Goal: Task Accomplishment & Management: Use online tool/utility

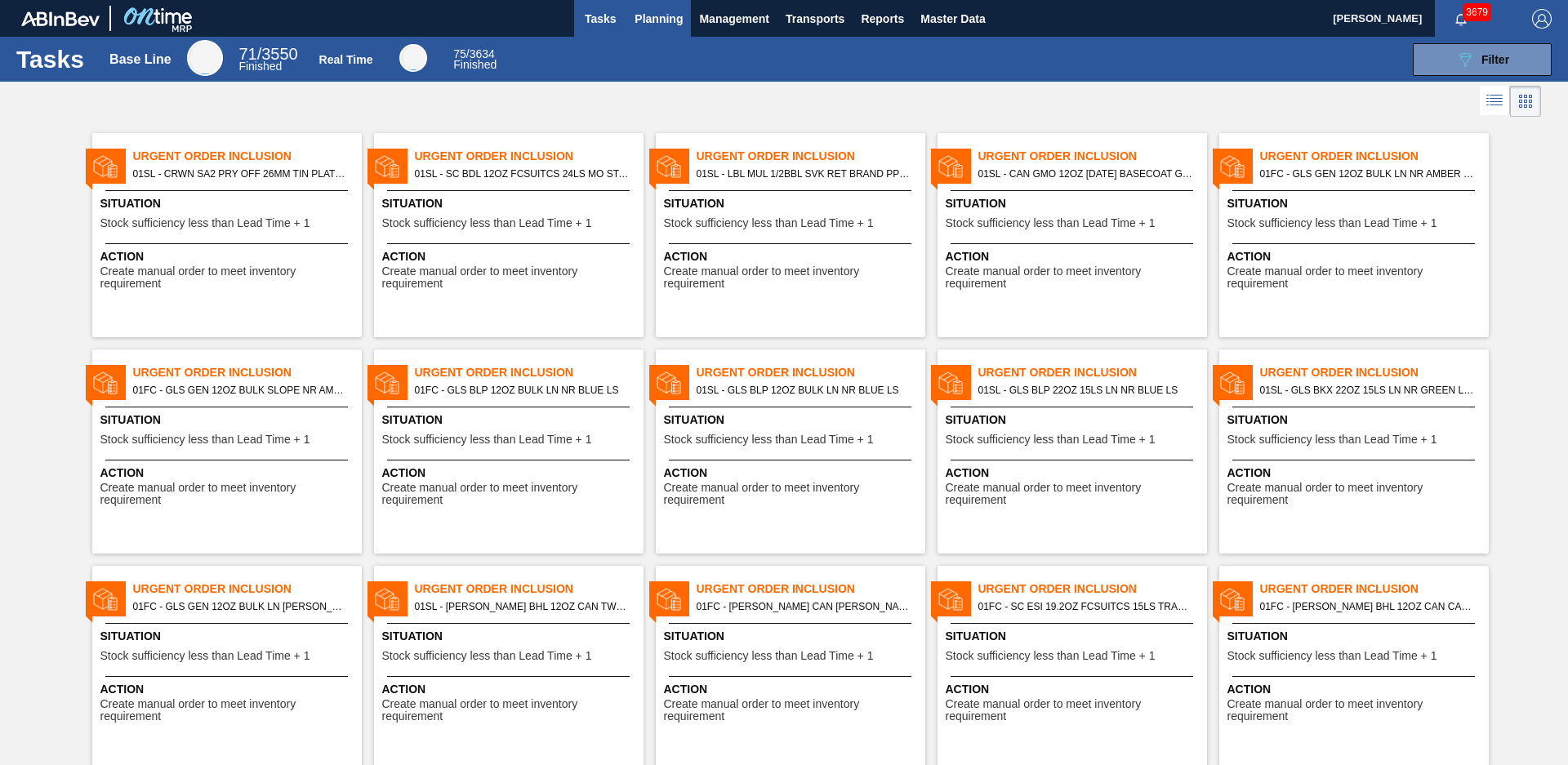
click at [651, 23] on span "Planning" at bounding box center [659, 18] width 48 height 19
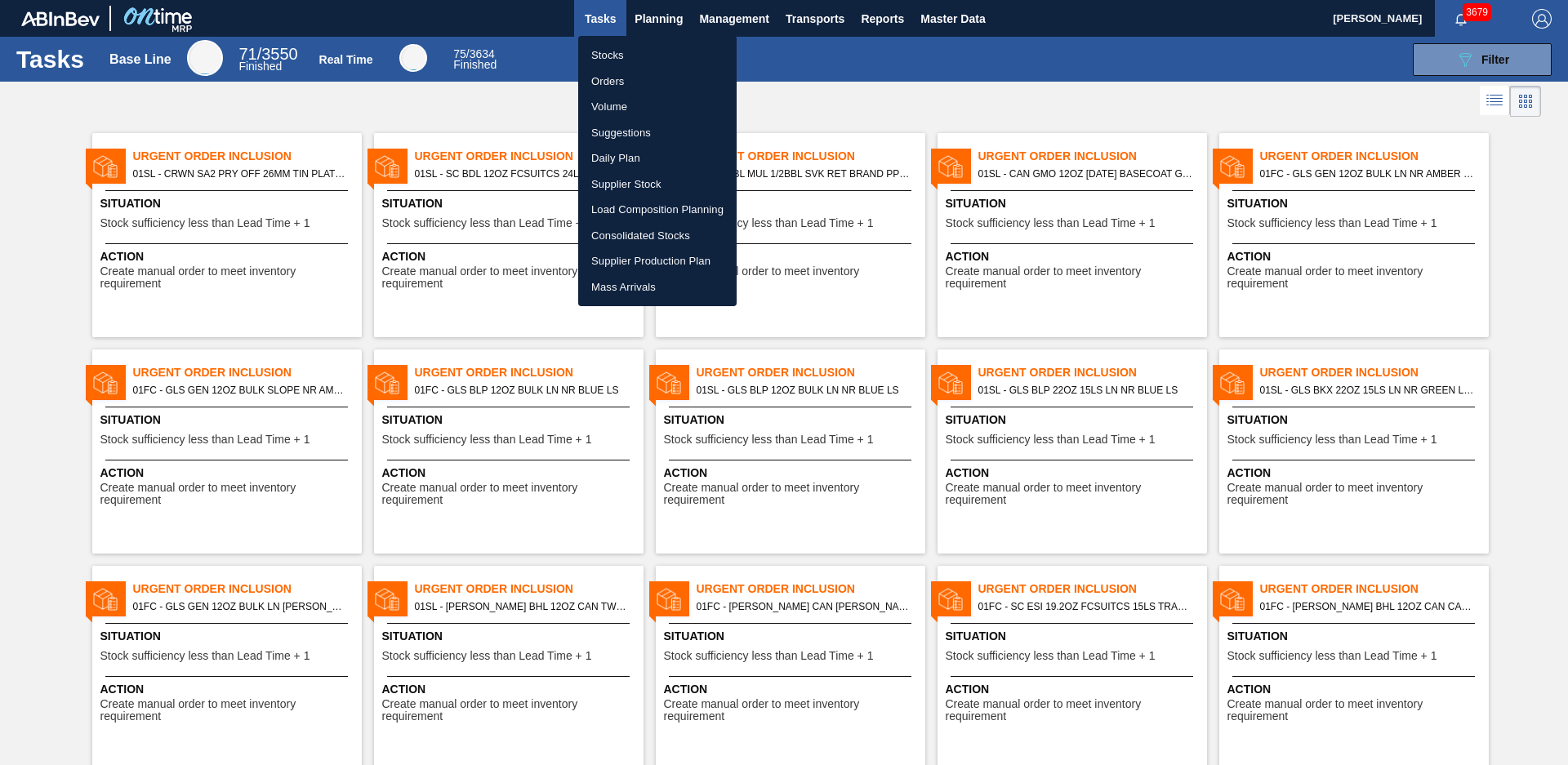
click at [505, 109] on div at bounding box center [784, 382] width 1568 height 765
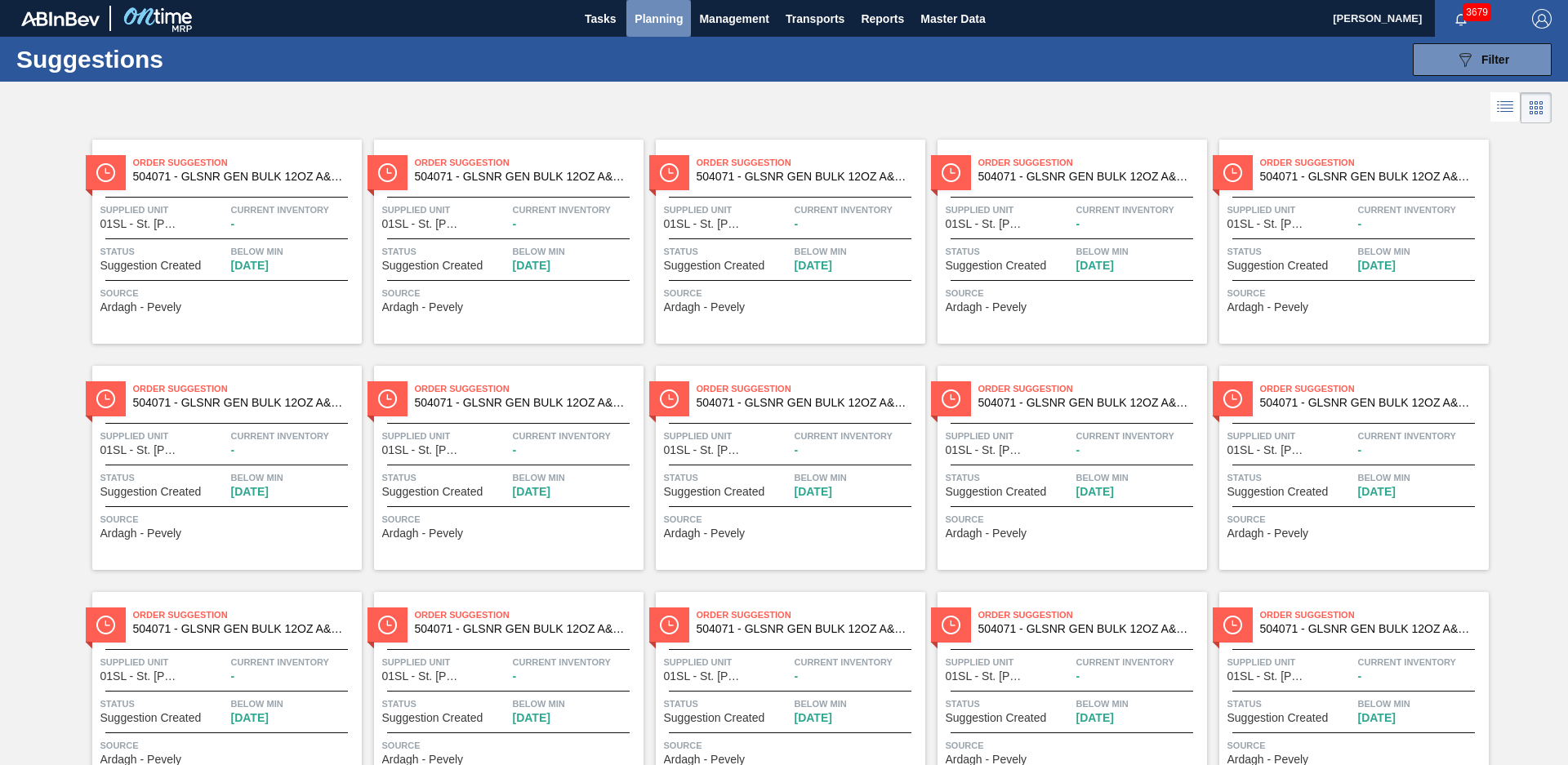
click at [663, 26] on span "Planning" at bounding box center [659, 18] width 48 height 19
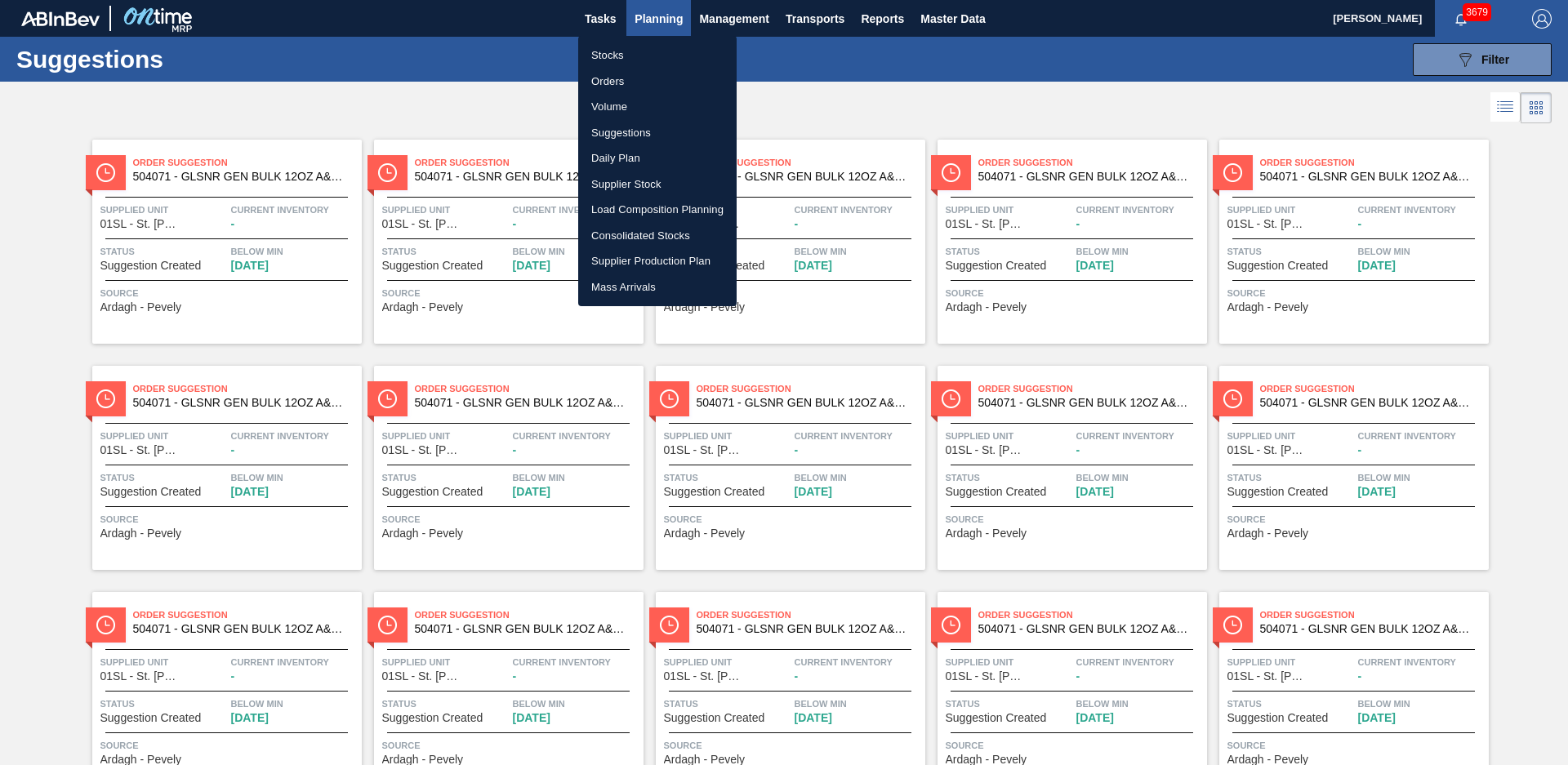
click at [620, 134] on li "Suggestions" at bounding box center [657, 132] width 158 height 26
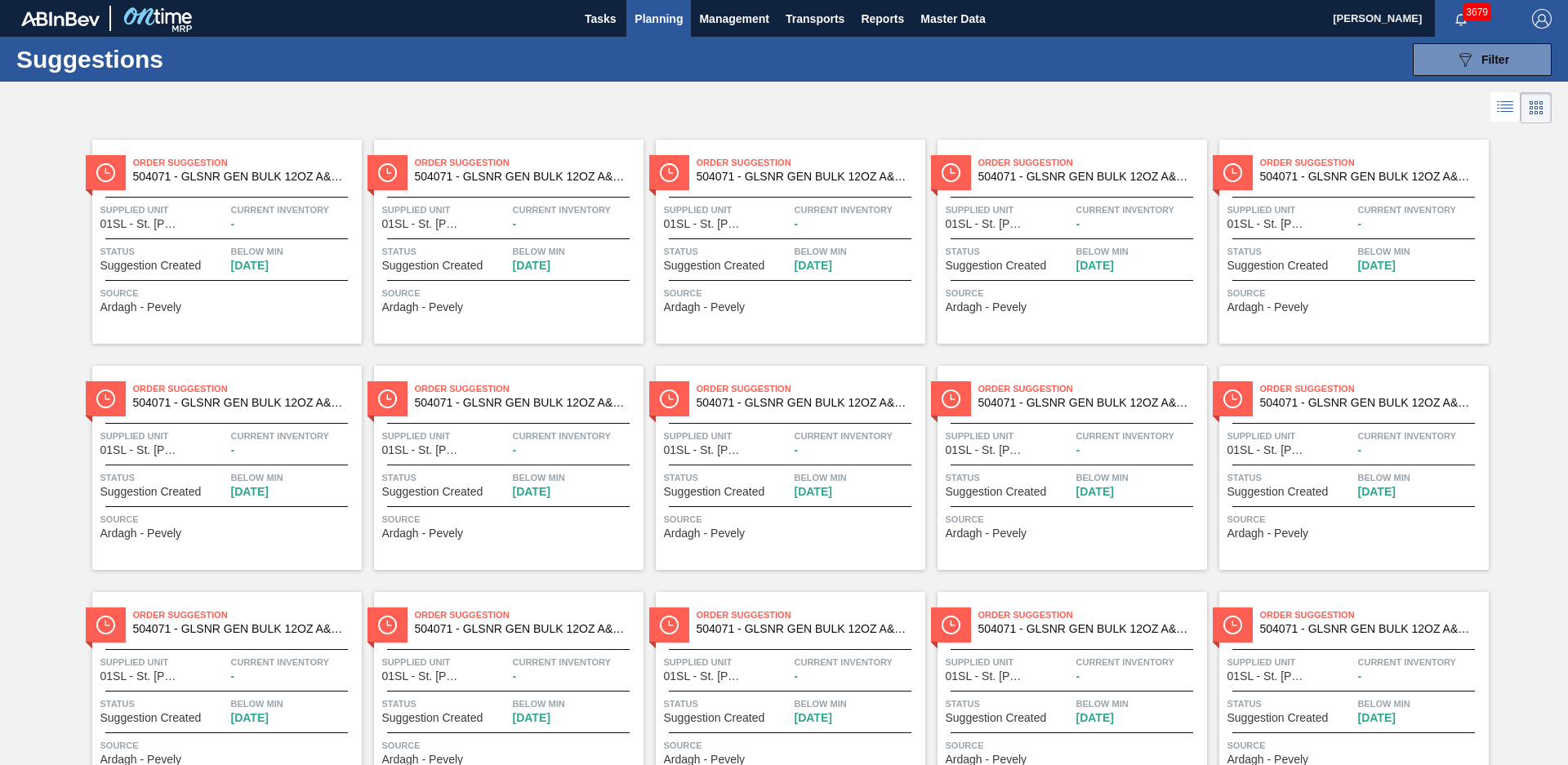
click at [641, 11] on span "Planning" at bounding box center [659, 18] width 48 height 19
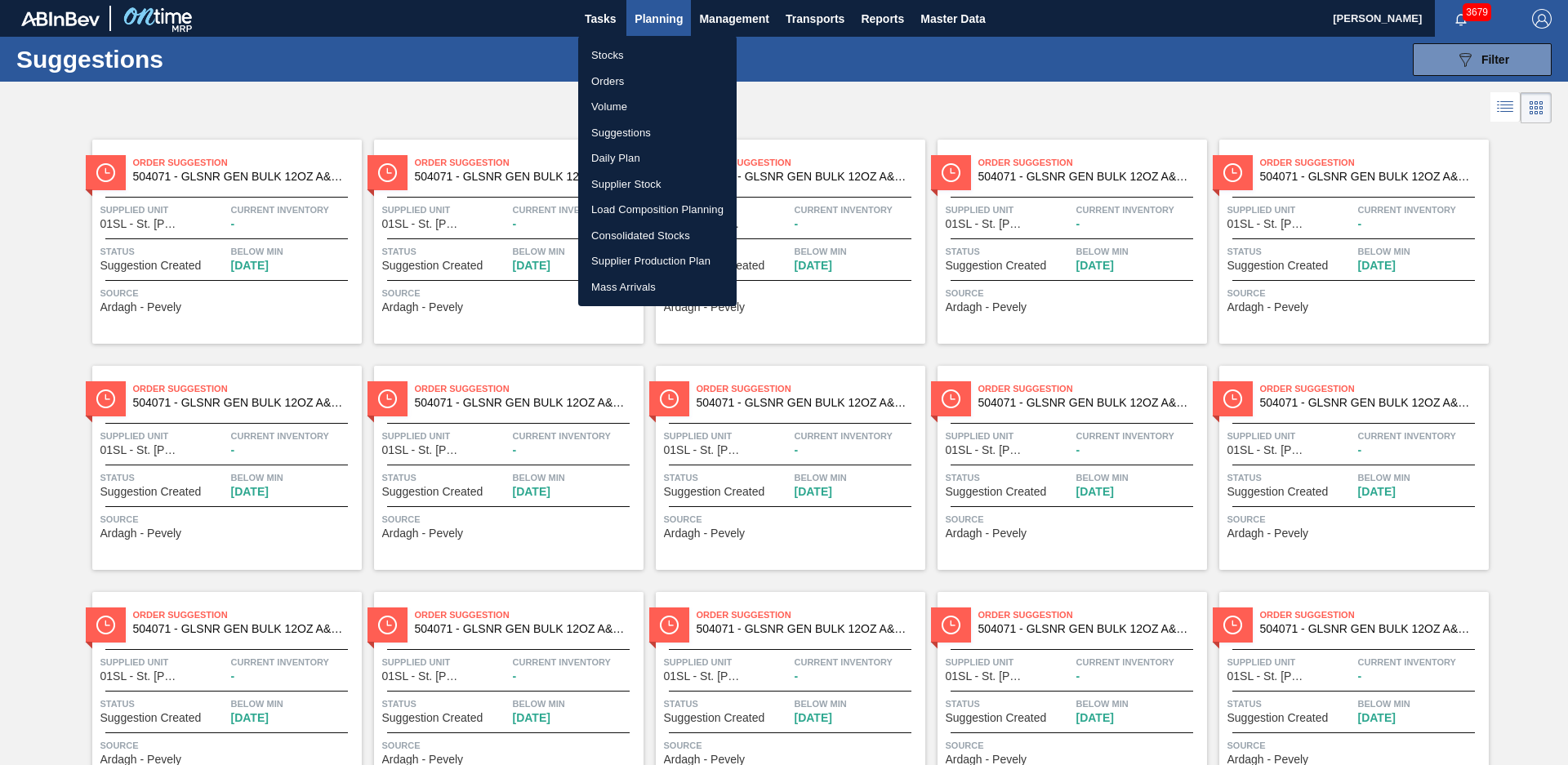
click at [632, 134] on li "Suggestions" at bounding box center [657, 132] width 158 height 26
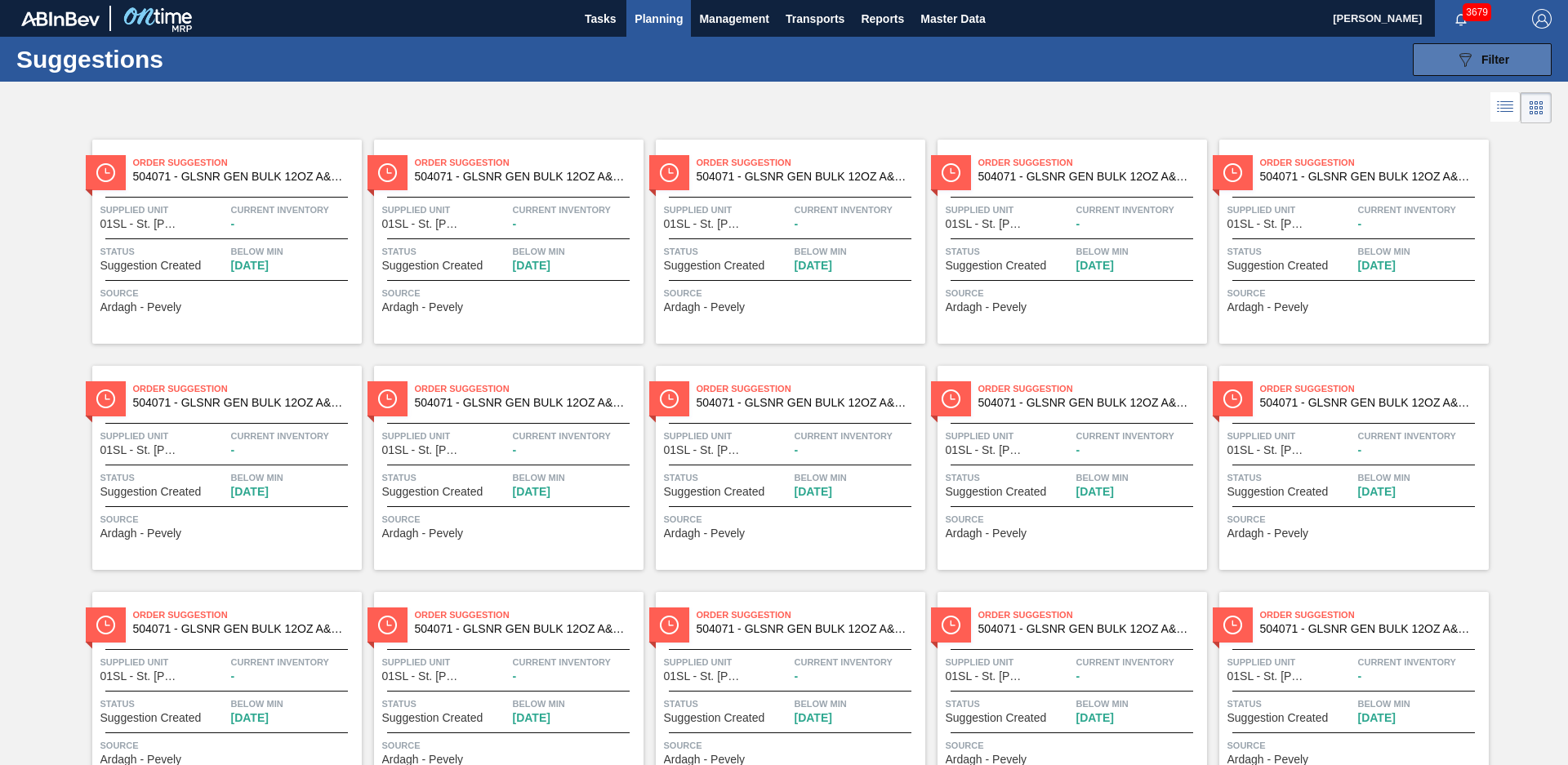
click at [1507, 64] on span "Filter" at bounding box center [1495, 60] width 28 height 13
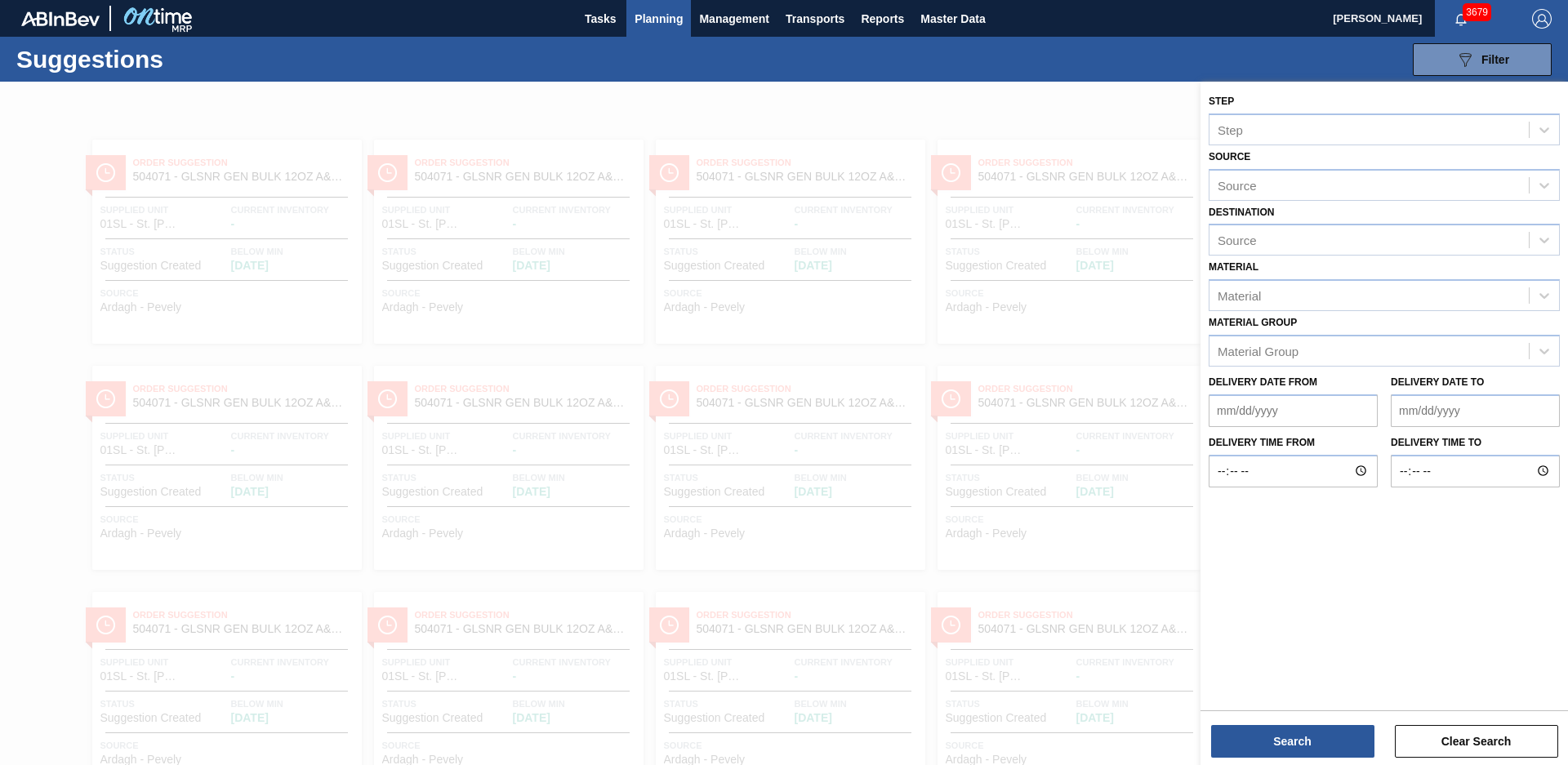
click at [1078, 87] on div at bounding box center [784, 464] width 1568 height 765
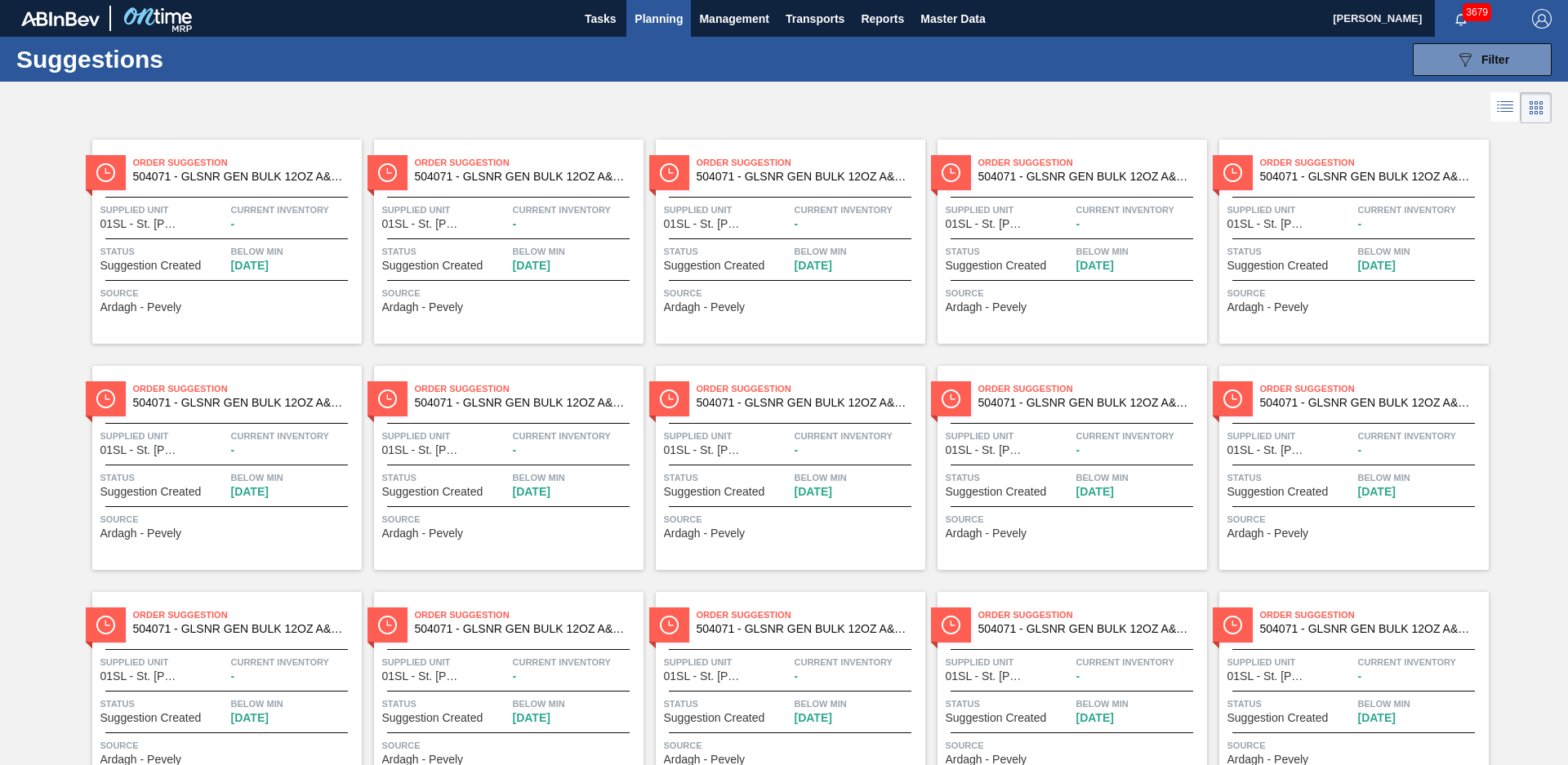
click at [1509, 108] on icon at bounding box center [1505, 107] width 19 height 19
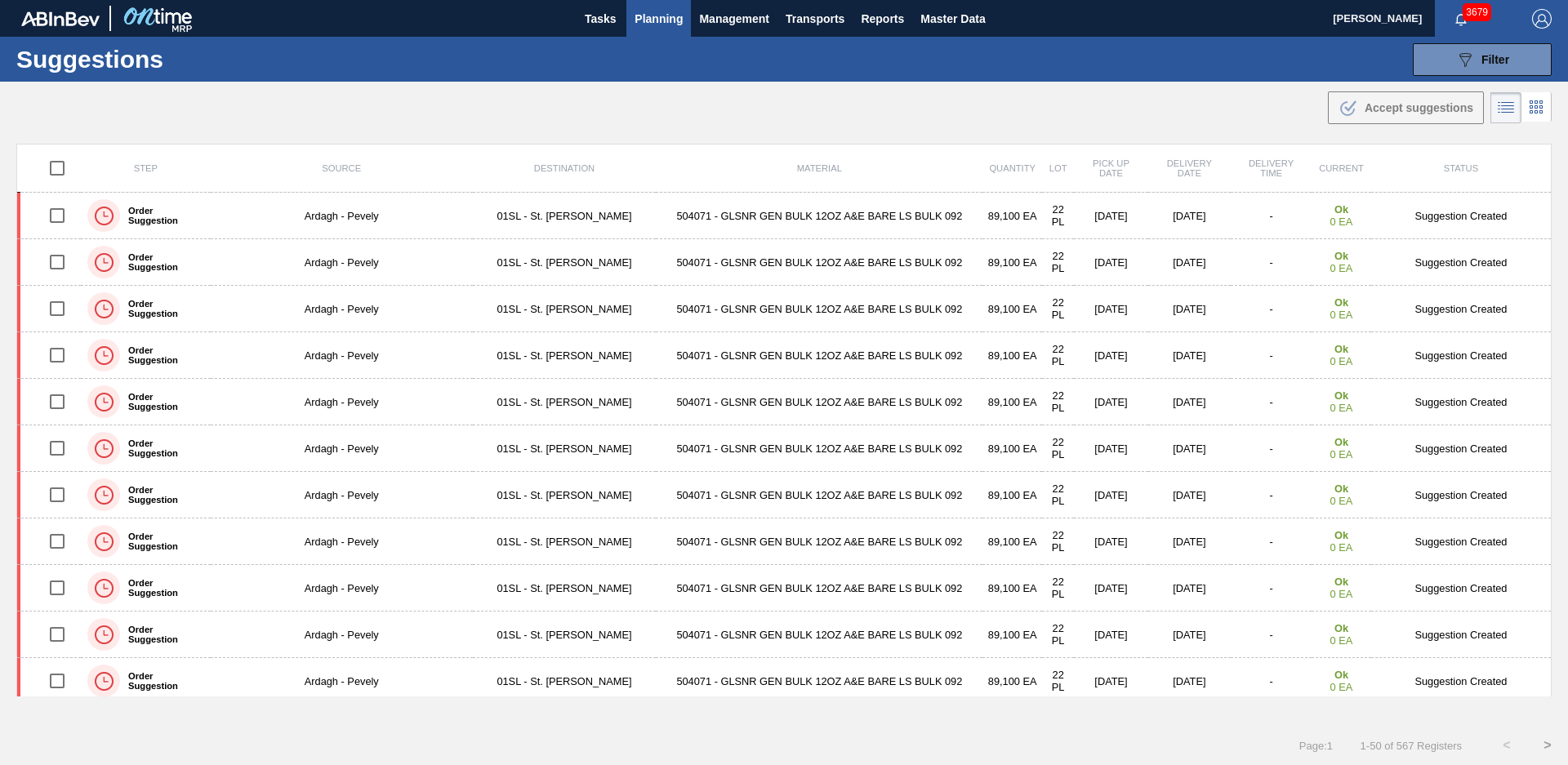
click at [525, 102] on div ".b{fill:var(--color-action-default)} Accept suggestions" at bounding box center [784, 105] width 1568 height 46
click at [1456, 73] on button "089F7B8B-B2A5-4AFE-B5C0-19BA573D28AC Filter" at bounding box center [1482, 60] width 139 height 33
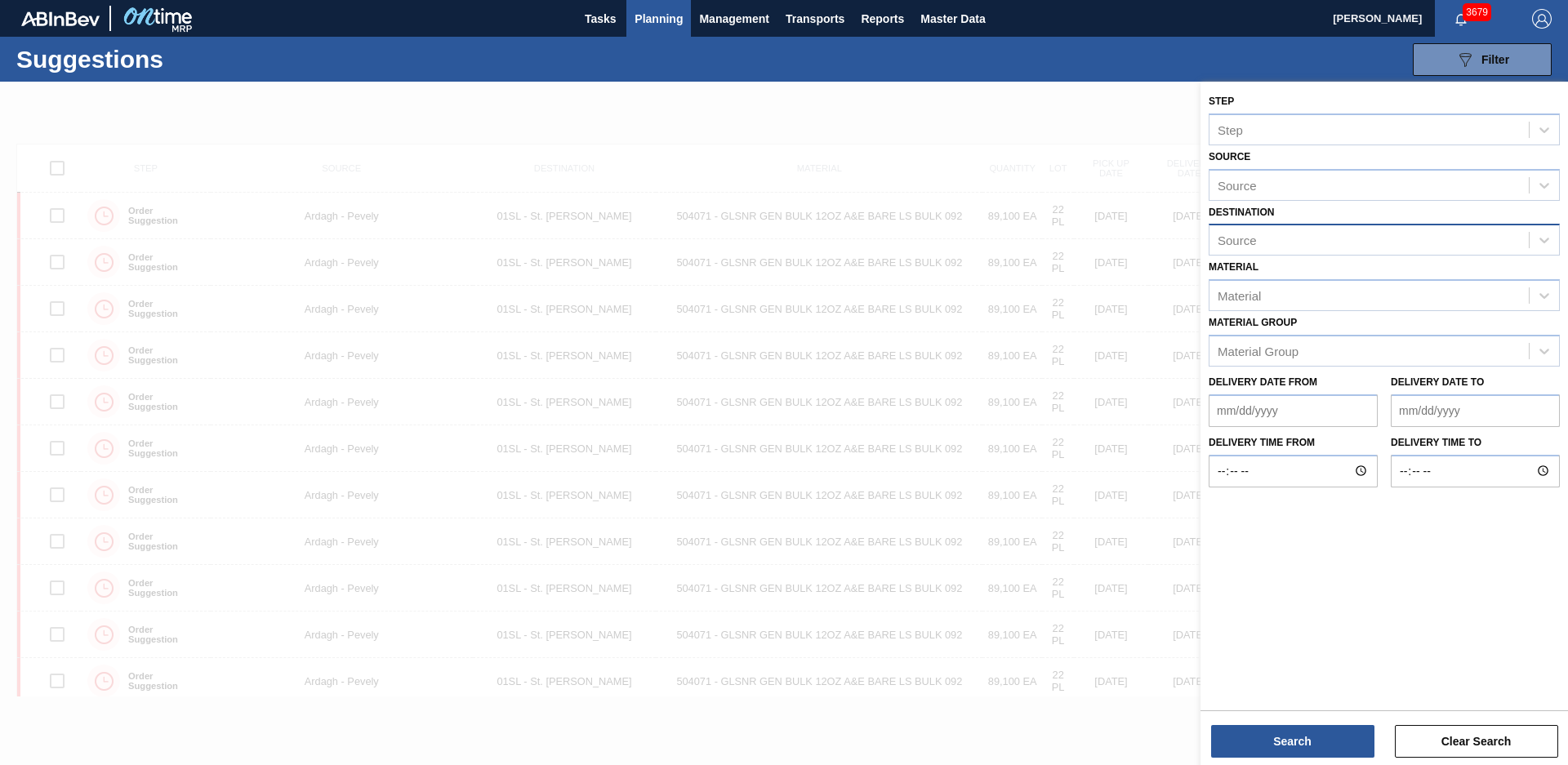
click at [1348, 232] on div "Source" at bounding box center [1369, 240] width 320 height 24
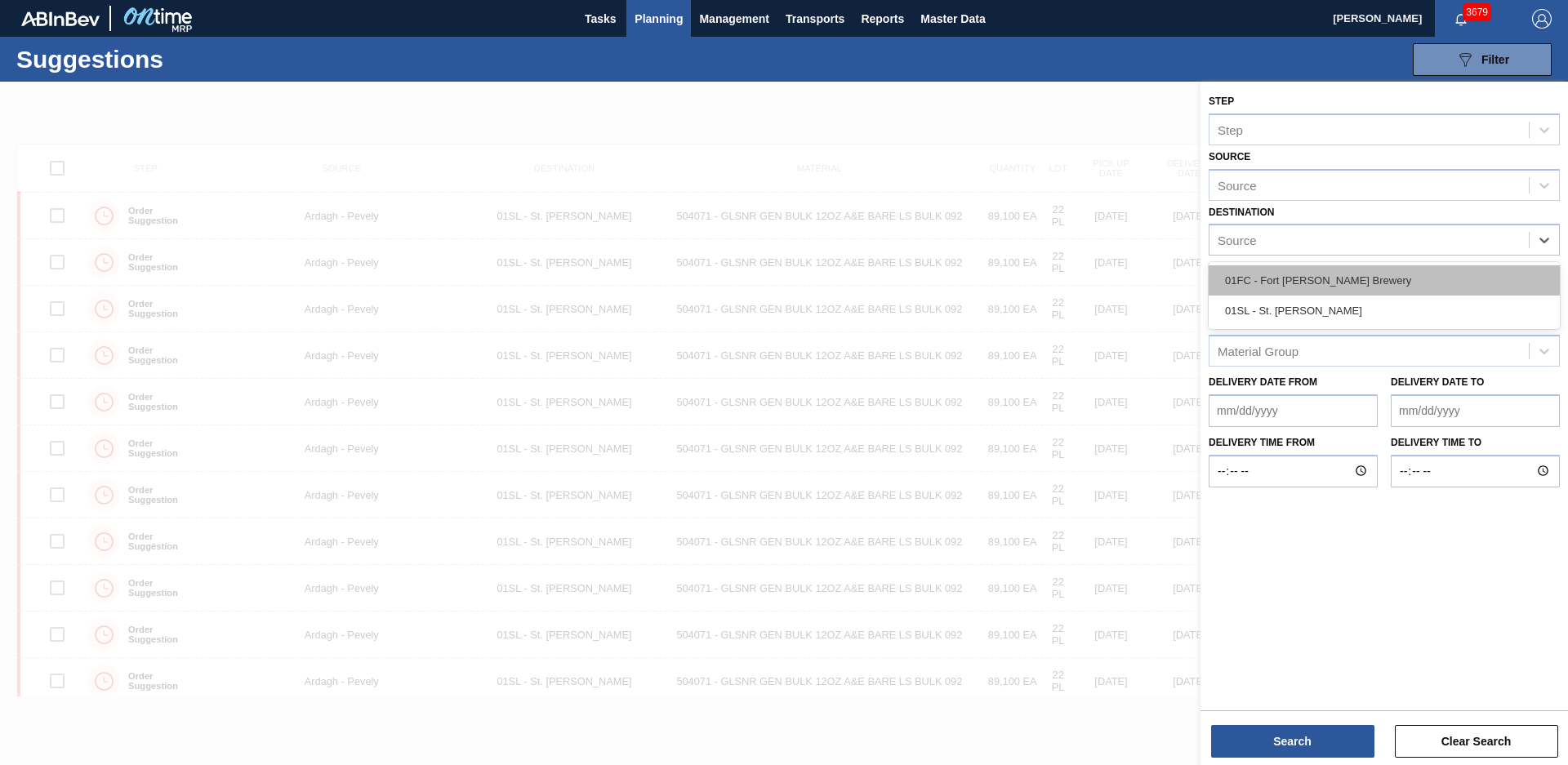
click at [1326, 283] on div "01FC - Fort [PERSON_NAME] Brewery" at bounding box center [1385, 279] width 351 height 30
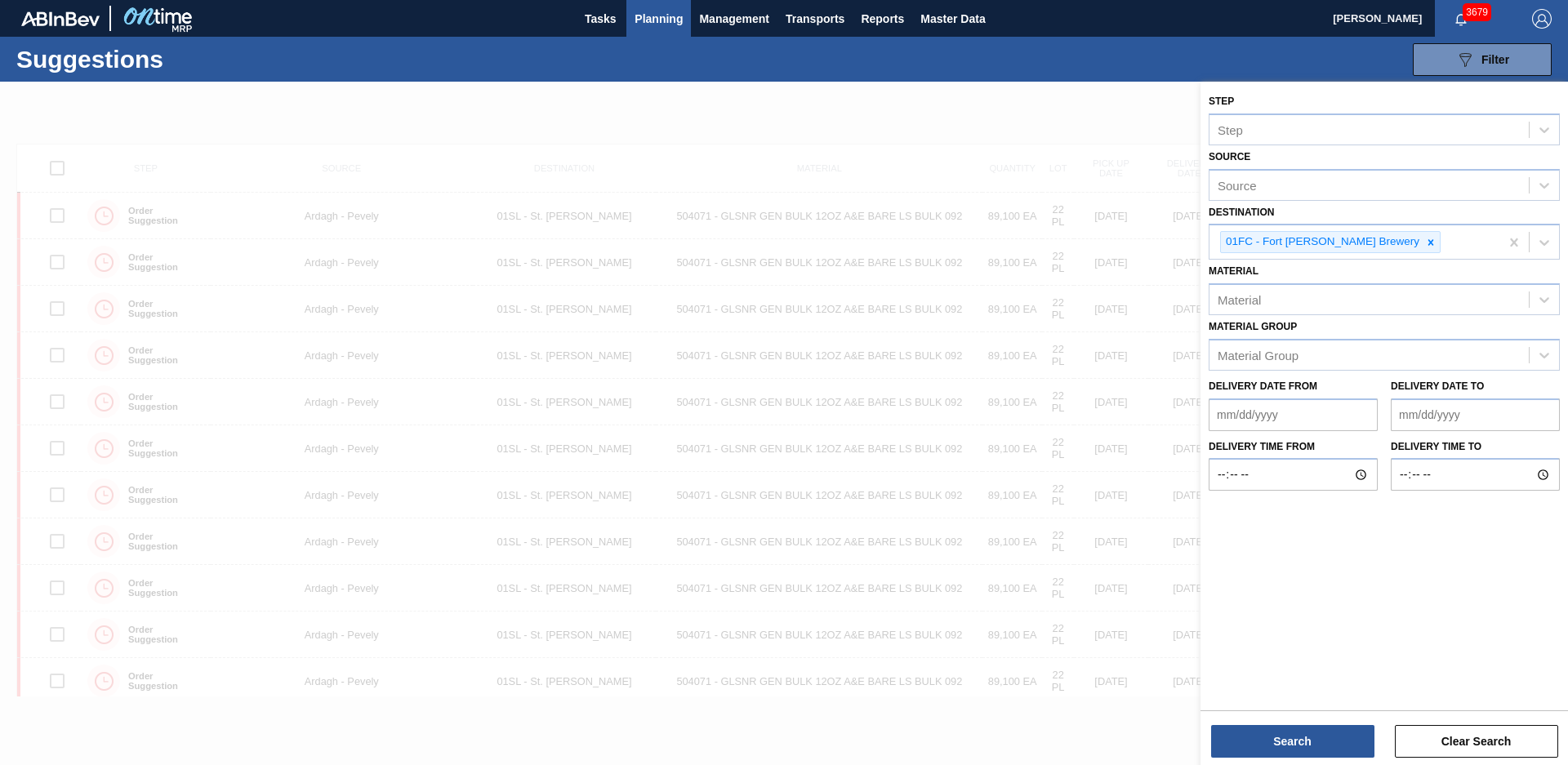
click at [1083, 107] on div at bounding box center [784, 464] width 1568 height 765
